Goal: Navigation & Orientation: Find specific page/section

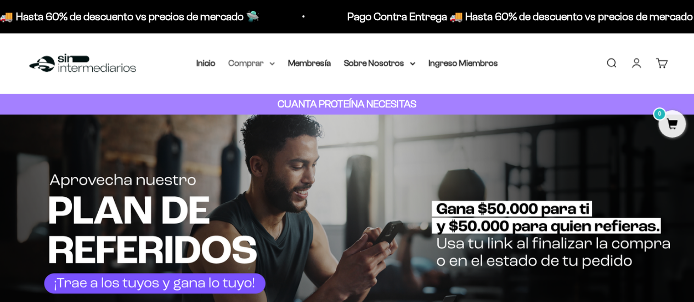
click at [271, 62] on icon at bounding box center [271, 64] width 5 height 4
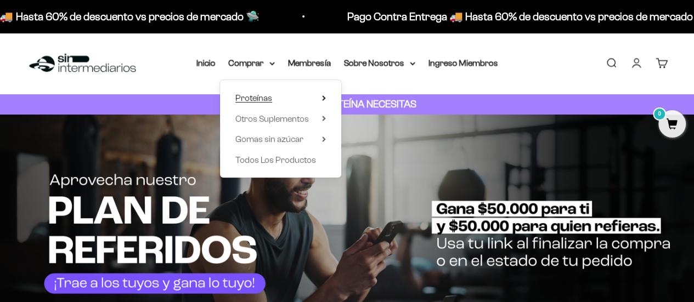
click at [325, 100] on icon at bounding box center [324, 97] width 4 height 5
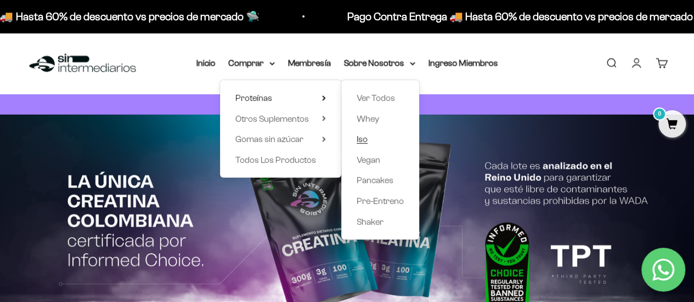
click at [365, 140] on span "Iso" at bounding box center [362, 138] width 11 height 9
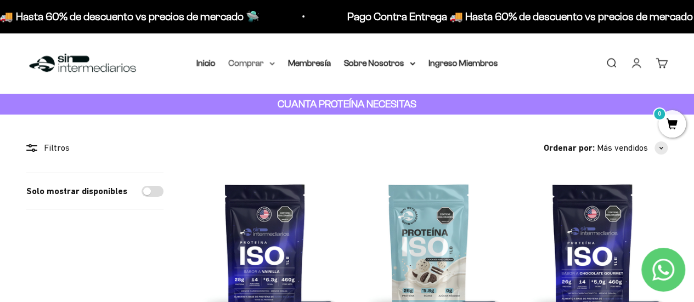
click at [270, 63] on icon at bounding box center [271, 64] width 5 height 4
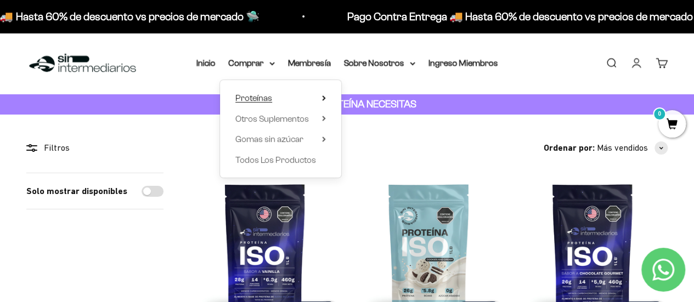
click at [323, 96] on icon at bounding box center [324, 98] width 2 height 4
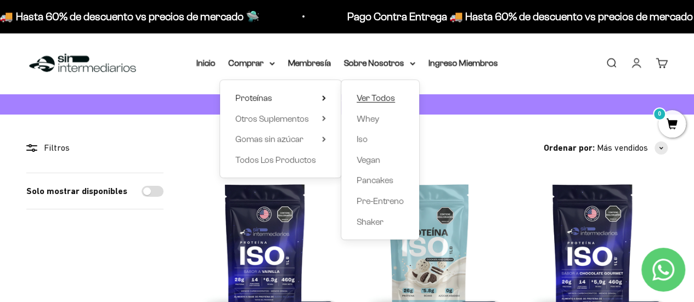
click at [383, 96] on span "Ver Todos" at bounding box center [376, 97] width 38 height 9
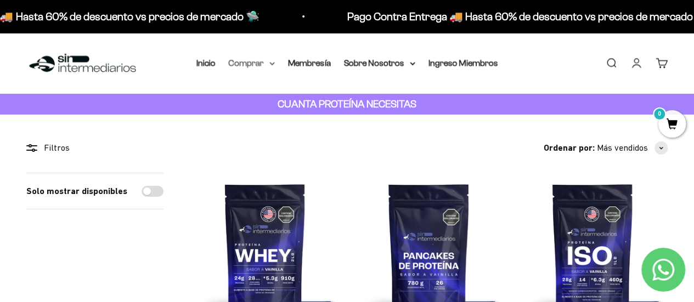
click at [271, 64] on icon at bounding box center [271, 64] width 5 height 4
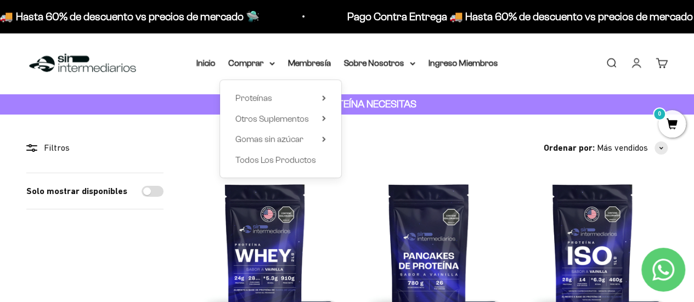
click at [326, 94] on div "Proteínas Ver Todos Whey Iso Vegan Shaker" at bounding box center [280, 129] width 121 height 98
click at [328, 98] on div "Proteínas Ver Todos Whey Iso Vegan Shaker" at bounding box center [280, 129] width 121 height 98
click at [325, 97] on icon at bounding box center [324, 98] width 2 height 4
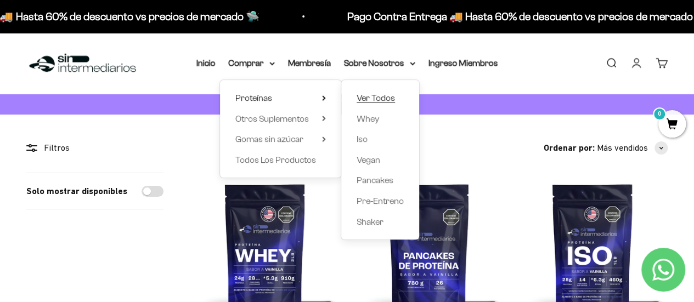
click at [383, 99] on span "Ver Todos" at bounding box center [376, 97] width 38 height 9
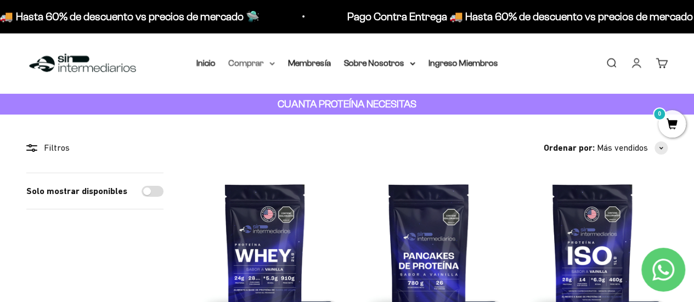
click at [273, 62] on icon at bounding box center [271, 64] width 5 height 4
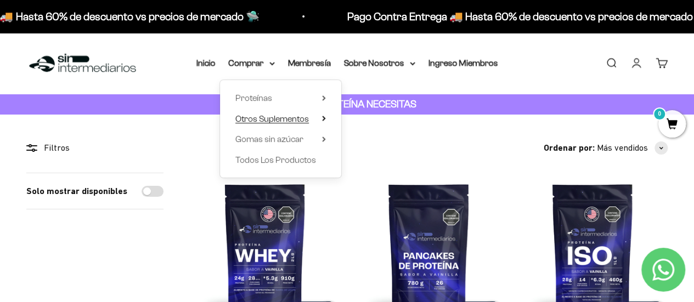
click at [323, 120] on icon at bounding box center [324, 118] width 4 height 5
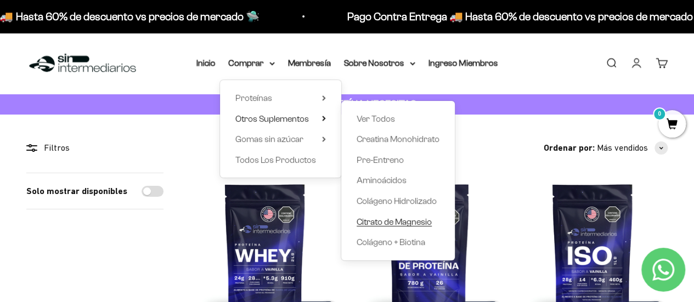
click at [405, 220] on span "Citrato de Magnesio" at bounding box center [394, 221] width 75 height 9
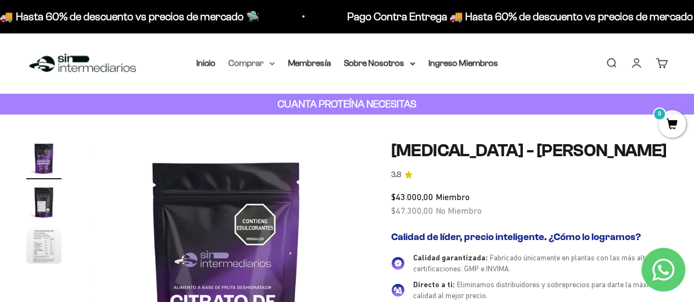
click at [273, 63] on icon at bounding box center [272, 64] width 4 height 2
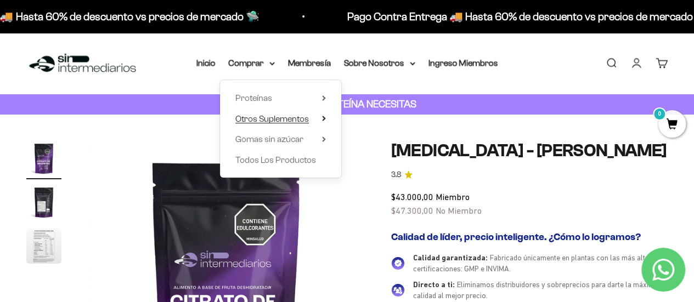
click at [322, 118] on icon at bounding box center [324, 118] width 4 height 5
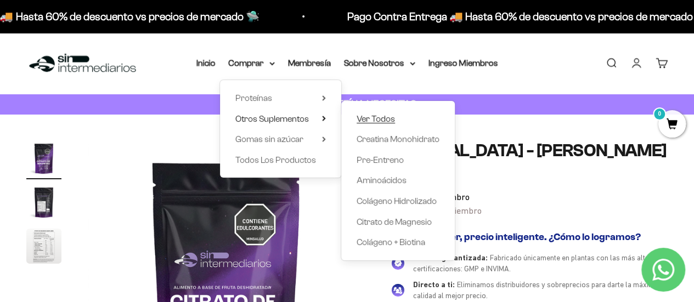
click at [384, 118] on span "Ver Todos" at bounding box center [376, 118] width 38 height 9
